Goal: Task Accomplishment & Management: Use online tool/utility

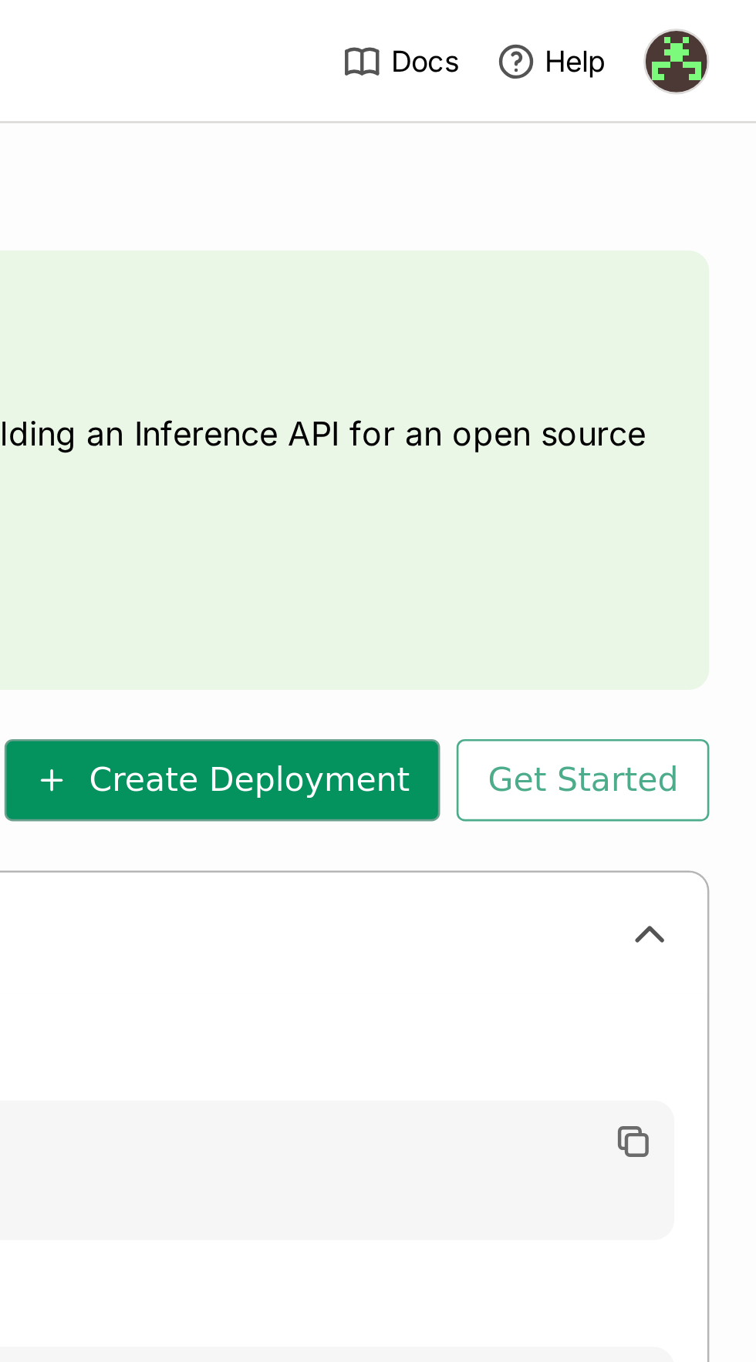
click at [610, 298] on button "Create Deployment" at bounding box center [554, 293] width 163 height 31
